Goal: Find specific page/section: Find specific page/section

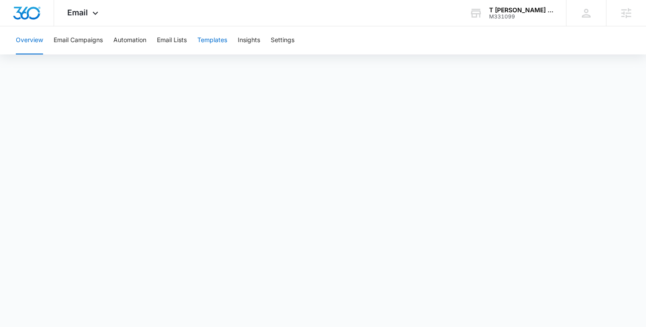
click at [223, 43] on button "Templates" at bounding box center [212, 40] width 30 height 28
click at [131, 42] on button "Automation" at bounding box center [129, 40] width 33 height 28
click at [100, 14] on icon at bounding box center [95, 15] width 11 height 11
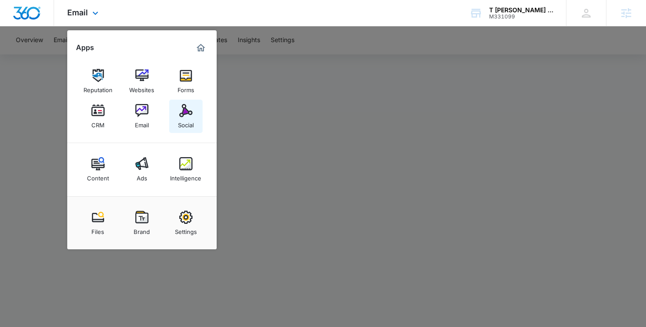
click at [183, 109] on img at bounding box center [185, 110] width 13 height 13
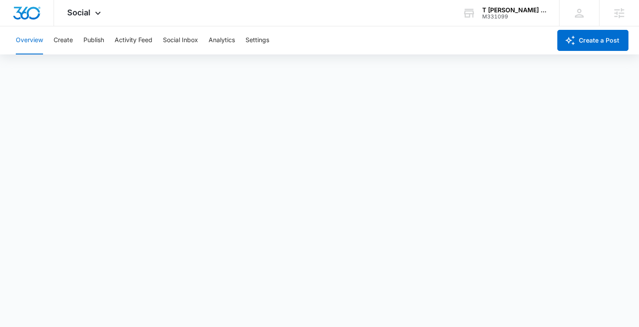
click at [75, 39] on div "Overview Create Publish Activity Feed Social Inbox Analytics Settings" at bounding box center [281, 40] width 541 height 28
click at [66, 40] on button "Create" at bounding box center [63, 40] width 19 height 28
